Goal: Information Seeking & Learning: Learn about a topic

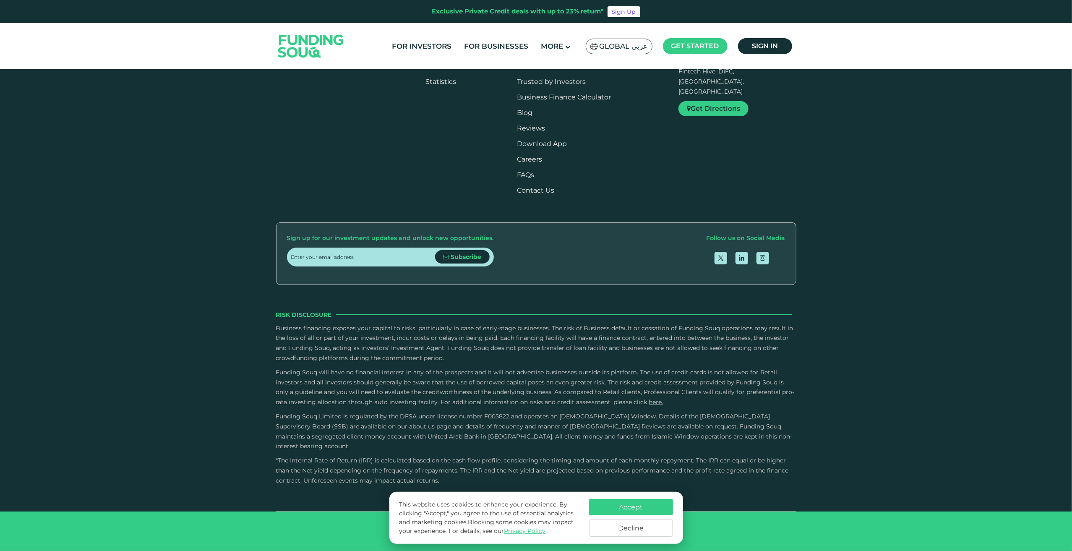
scroll to position [1427, 0]
click at [335, 44] on img at bounding box center [311, 46] width 82 height 42
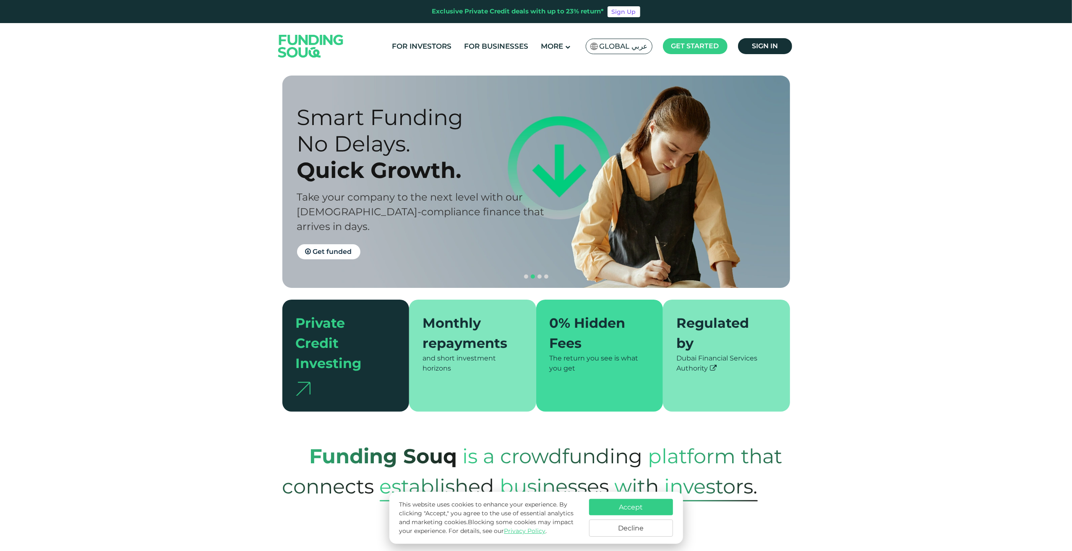
click at [329, 461] on span "platform that connects" at bounding box center [532, 471] width 500 height 71
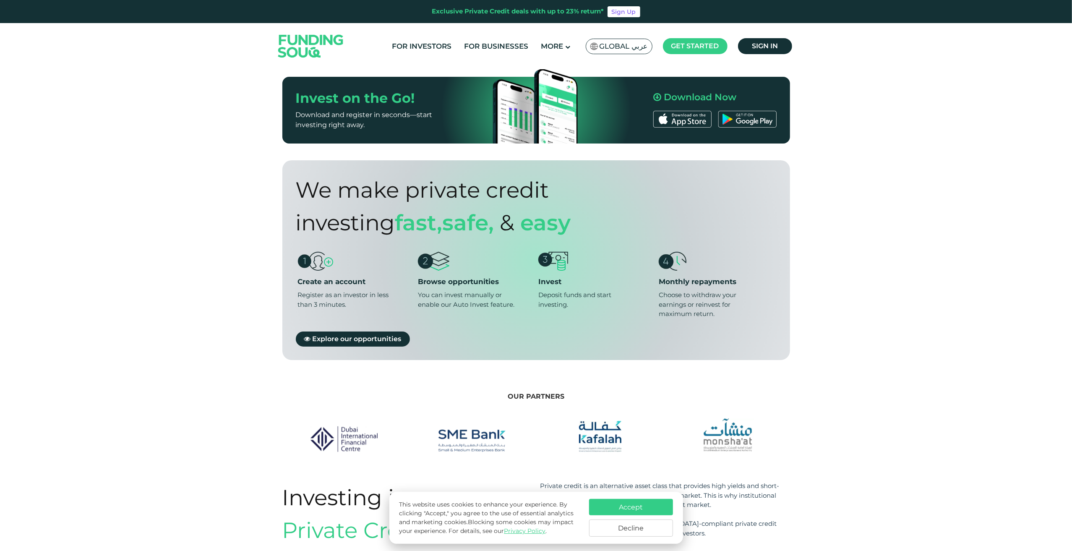
scroll to position [546, 0]
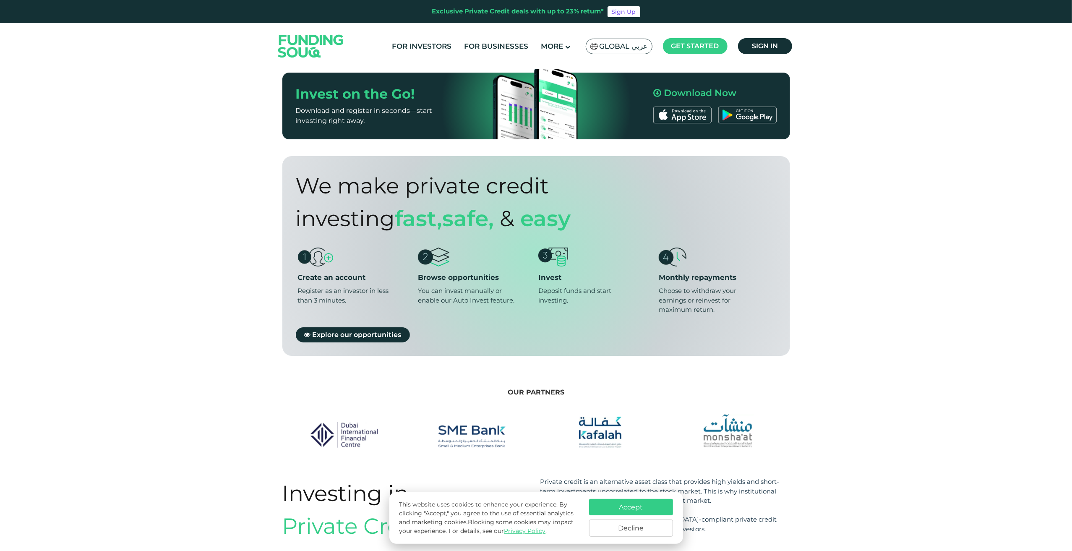
click at [826, 385] on section "Our Partners" at bounding box center [536, 416] width 1072 height 63
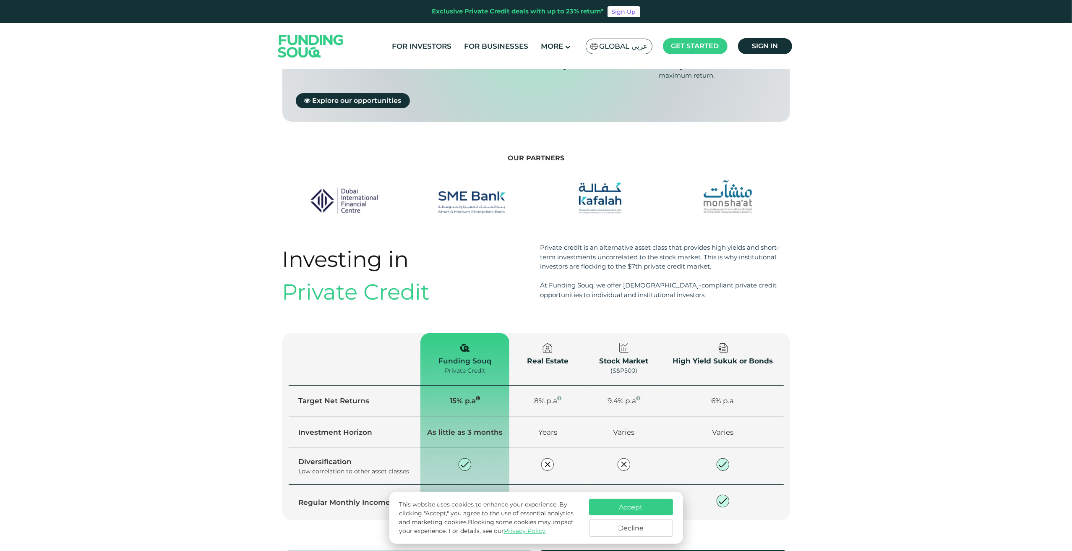
scroll to position [923, 0]
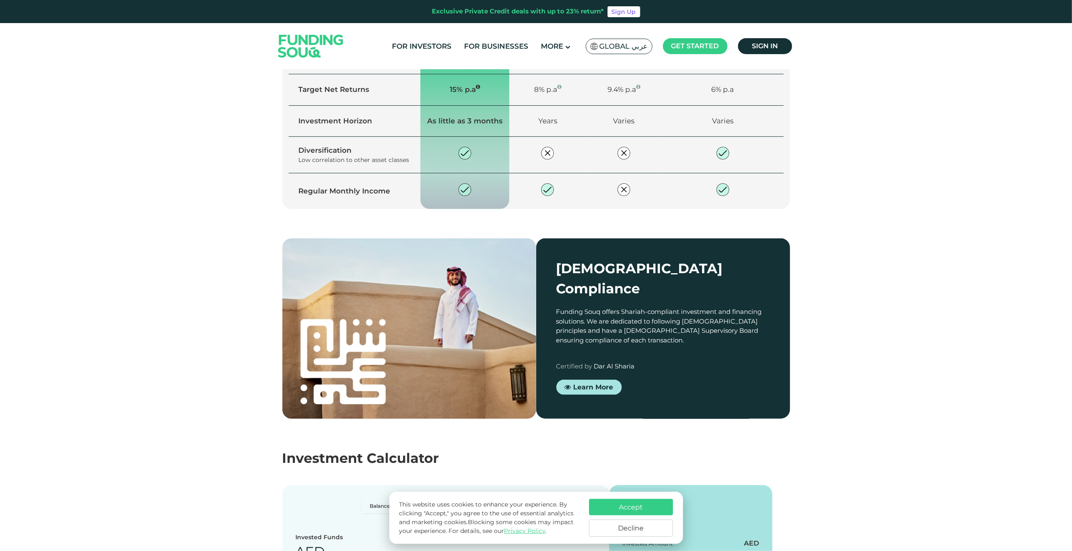
type tc-range-slider "4"
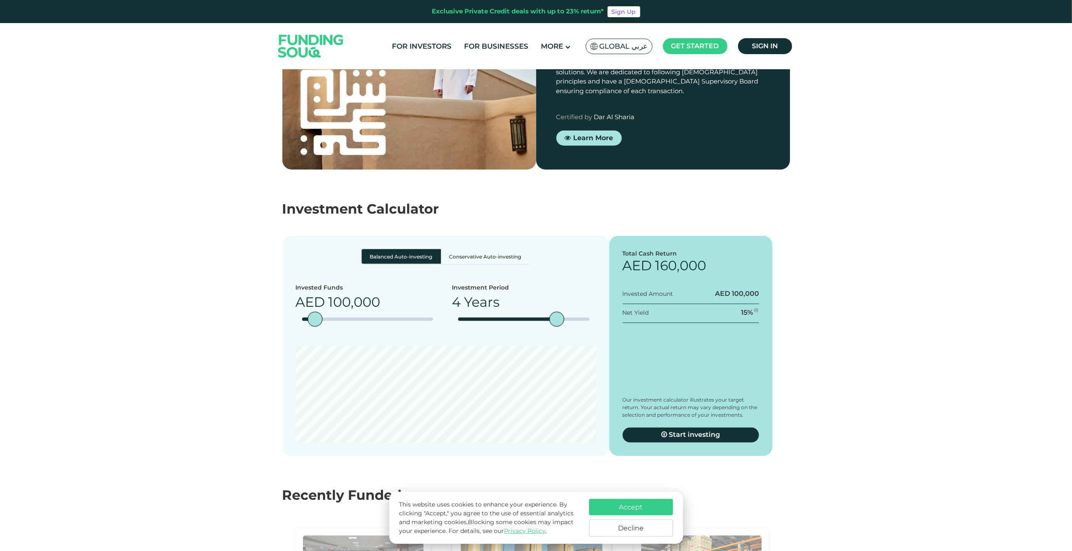
scroll to position [1343, 0]
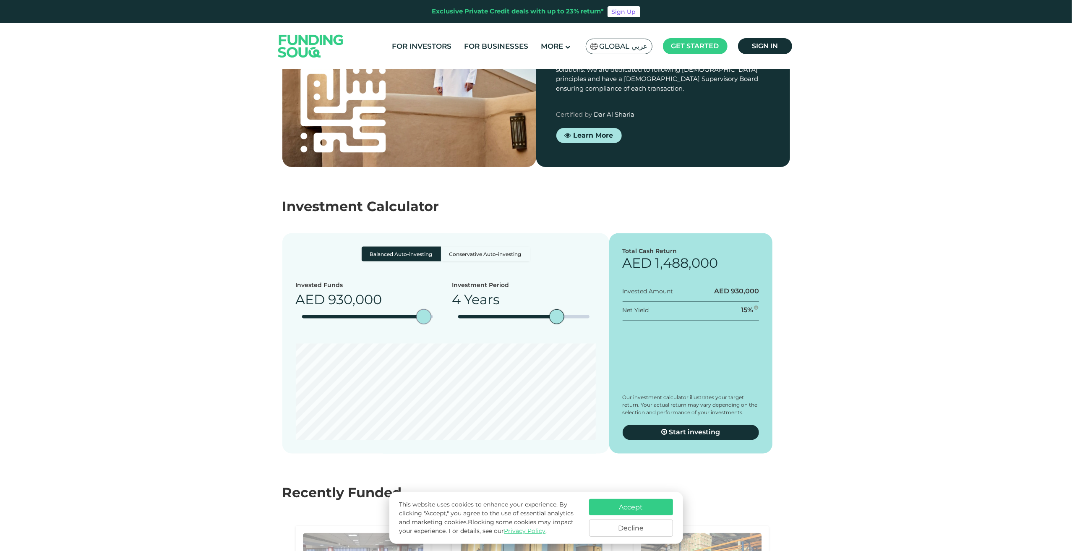
type tc-range-slider "1000000"
drag, startPoint x: 316, startPoint y: 290, endPoint x: 439, endPoint y: 290, distance: 123.0
click at [439, 310] on div "amount slider" at bounding box center [433, 317] width 15 height 15
drag, startPoint x: 564, startPoint y: 293, endPoint x: 467, endPoint y: 291, distance: 96.1
click at [467, 310] on div "date slider" at bounding box center [465, 317] width 15 height 15
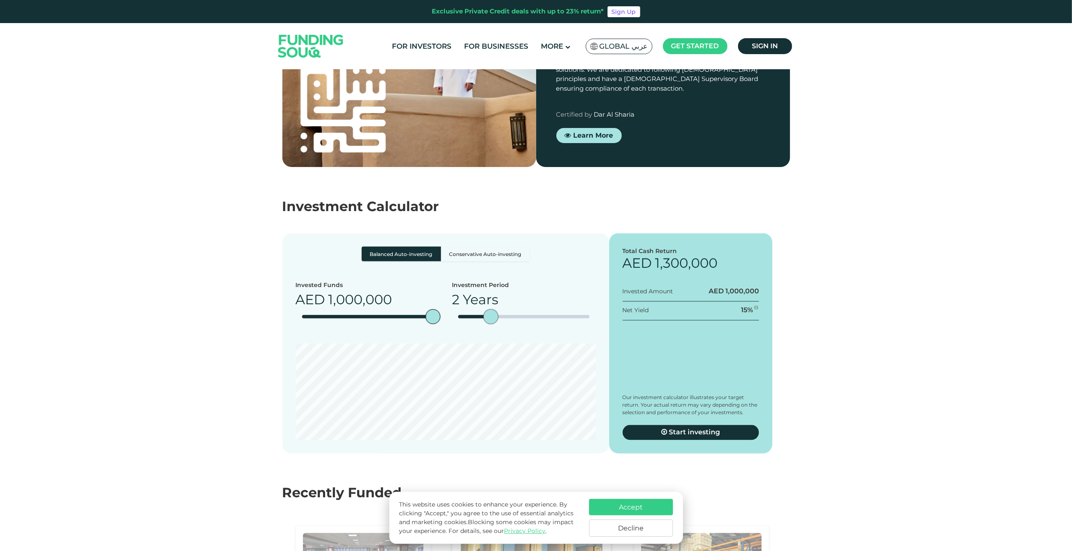
type tc-range-slider "5"
click at [227, 380] on section "Balanced Auto-investing Conservative Auto-investing Invested Funds AED 1,000,00…" at bounding box center [536, 335] width 1072 height 237
click at [488, 247] on label "Conservative Auto-investing" at bounding box center [485, 254] width 89 height 15
click at [367, 247] on input "Conservative Auto-investing" at bounding box center [364, 249] width 5 height 5
radio input "true"
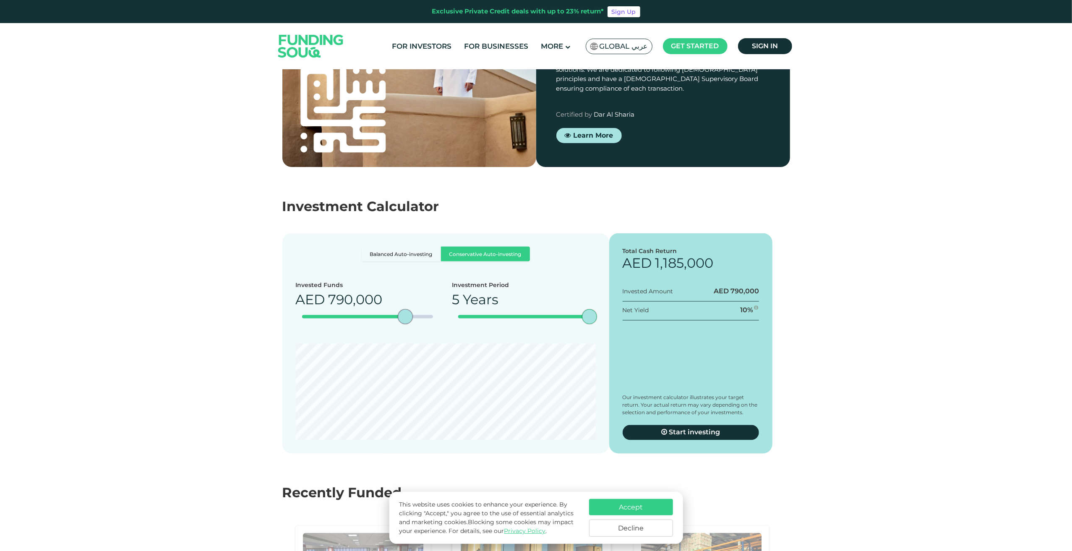
type tc-range-slider "1000000"
drag, startPoint x: 436, startPoint y: 292, endPoint x: 471, endPoint y: 292, distance: 34.4
click at [471, 292] on div "Invested Funds AED 1,000,000 Investment Period 5 Years" at bounding box center [446, 306] width 300 height 50
type tc-range-slider "1"
drag, startPoint x: 592, startPoint y: 291, endPoint x: 443, endPoint y: 291, distance: 149.0
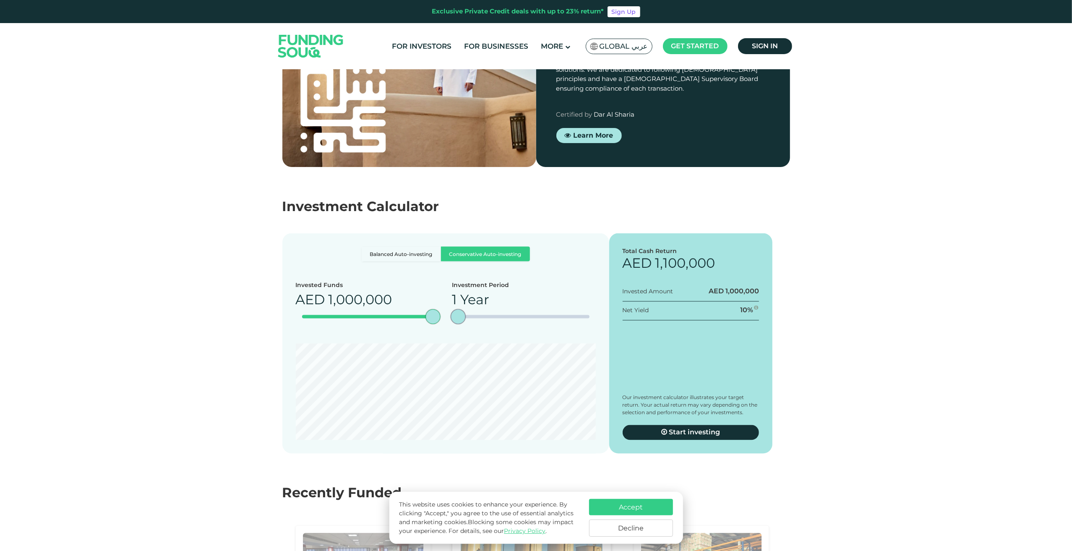
click at [443, 291] on div "Invested Funds AED 1,000,000 Investment Period 1 Year" at bounding box center [446, 306] width 300 height 50
click at [833, 348] on section "Balanced Auto-investing Conservative Auto-investing Invested Funds AED 1,000,00…" at bounding box center [536, 335] width 1072 height 237
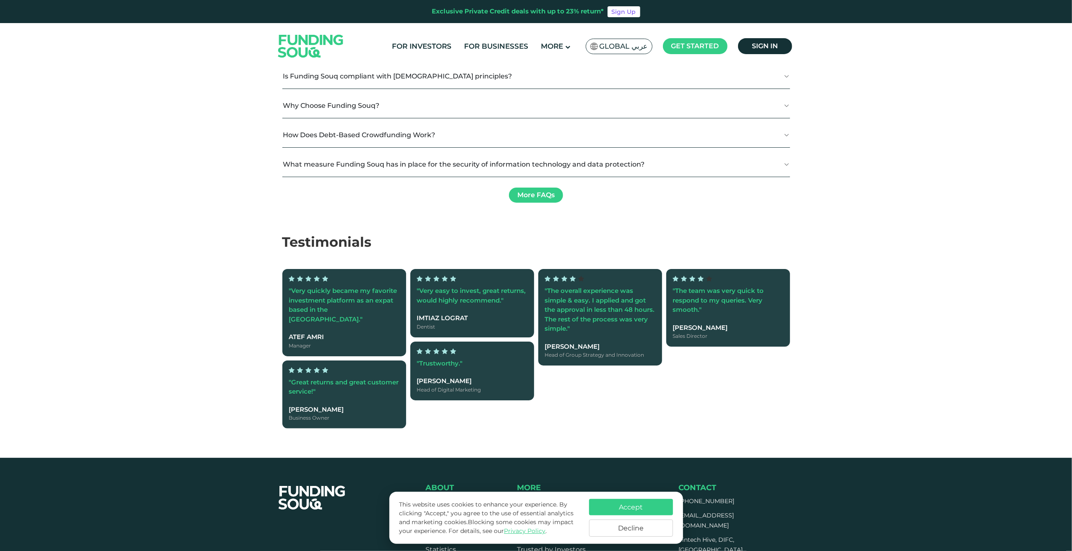
scroll to position [2098, 0]
